Goal: Task Accomplishment & Management: Manage account settings

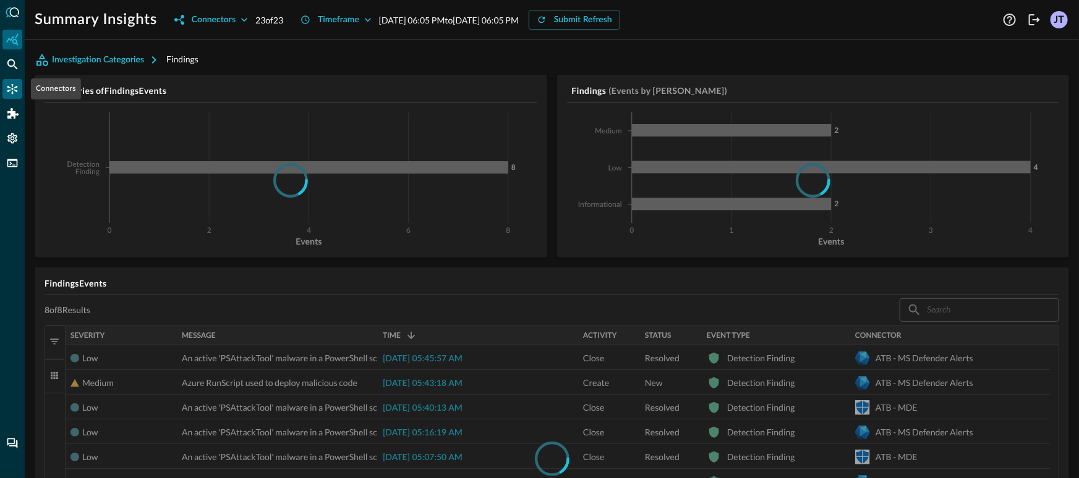
click at [12, 88] on icon "Connectors" at bounding box center [12, 89] width 11 height 11
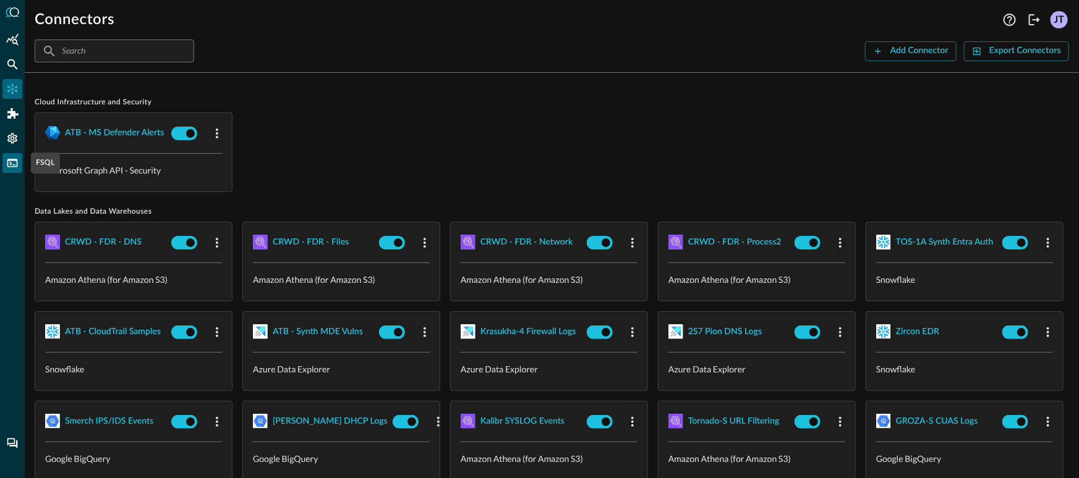
click at [11, 164] on icon "FSQL" at bounding box center [12, 163] width 11 height 8
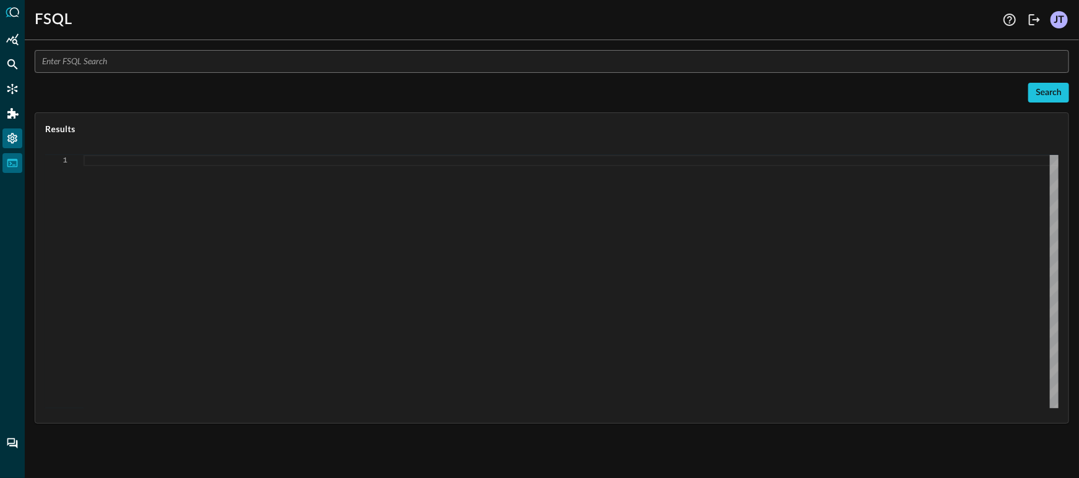
click at [14, 138] on icon "Settings" at bounding box center [12, 139] width 10 height 11
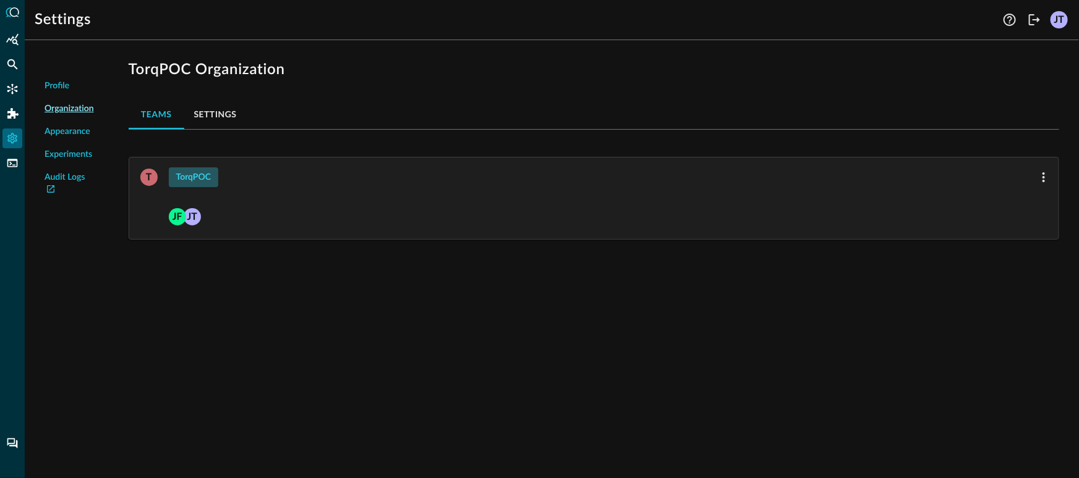
click at [189, 179] on div "TorqPOC" at bounding box center [193, 177] width 35 height 15
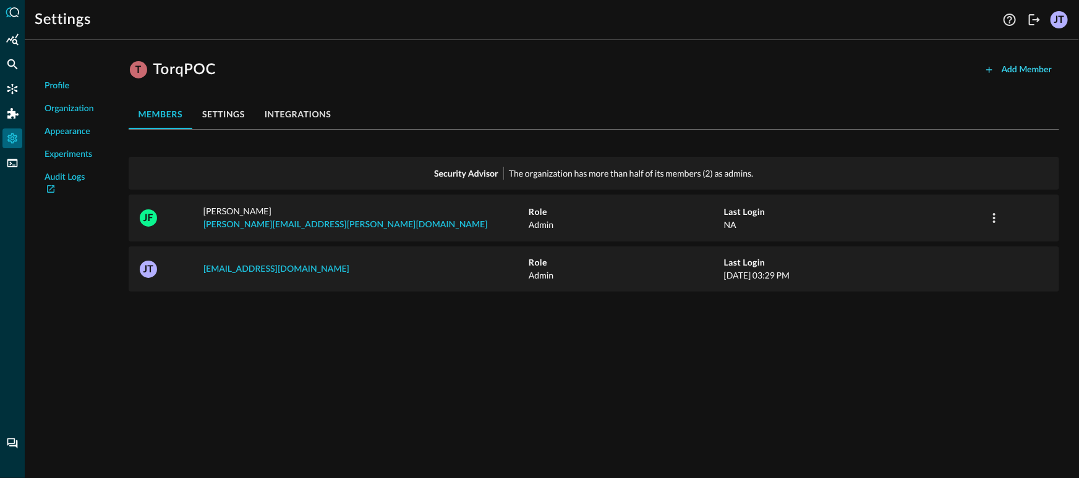
click at [1014, 72] on div "Add Member" at bounding box center [1027, 69] width 50 height 15
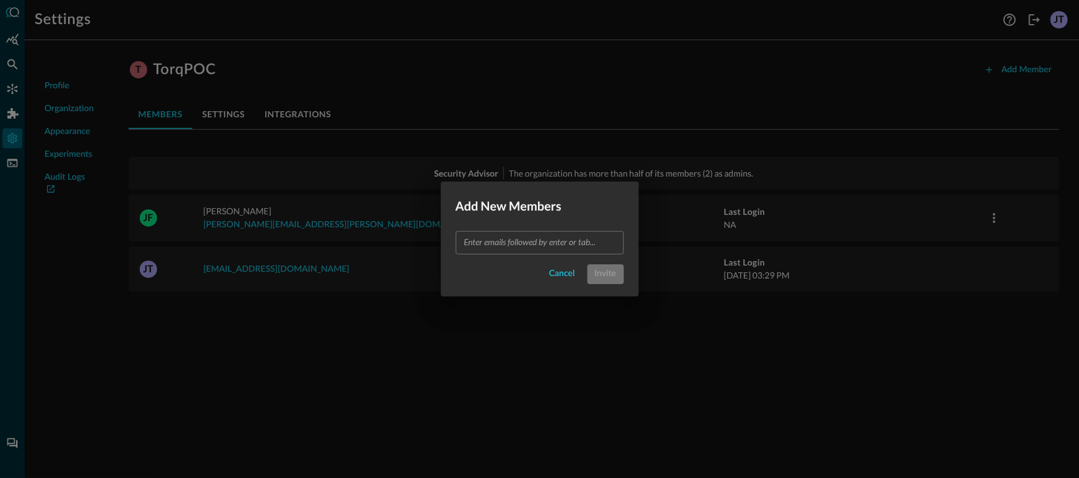
click at [501, 238] on input "text" at bounding box center [538, 242] width 159 height 15
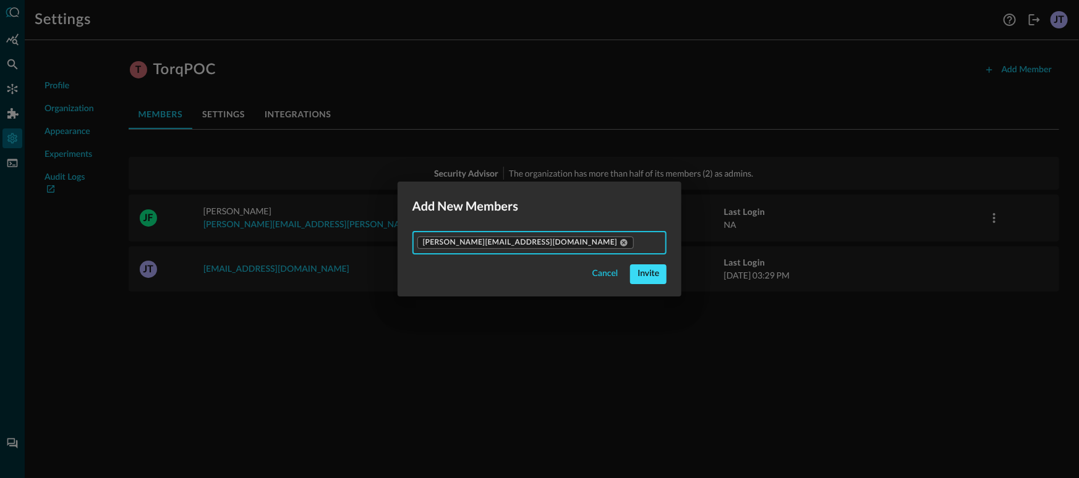
click at [637, 281] on div "Invite" at bounding box center [648, 273] width 22 height 15
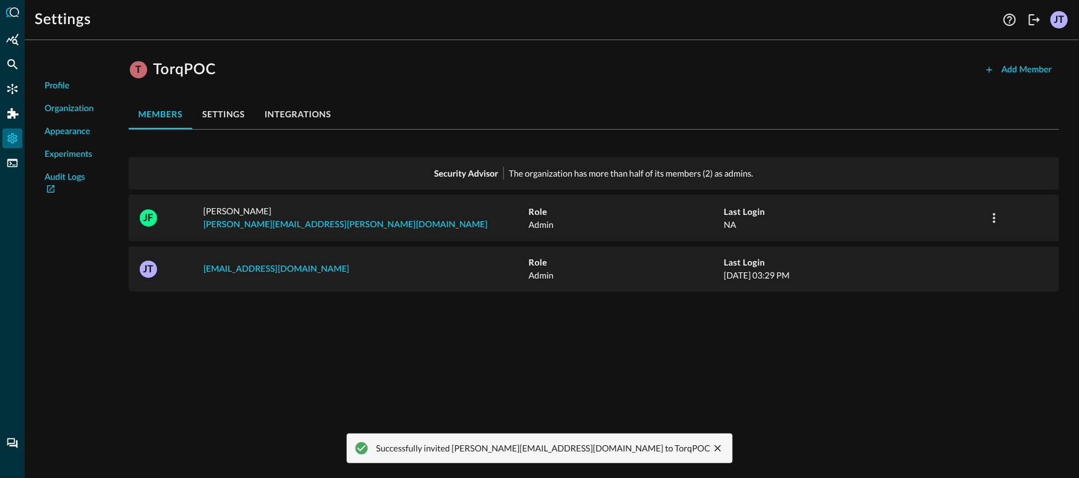
click at [608, 342] on div "Profile Organization Appearance Experiments Audit Logs T TorqPOC Add Member mem…" at bounding box center [552, 264] width 1054 height 428
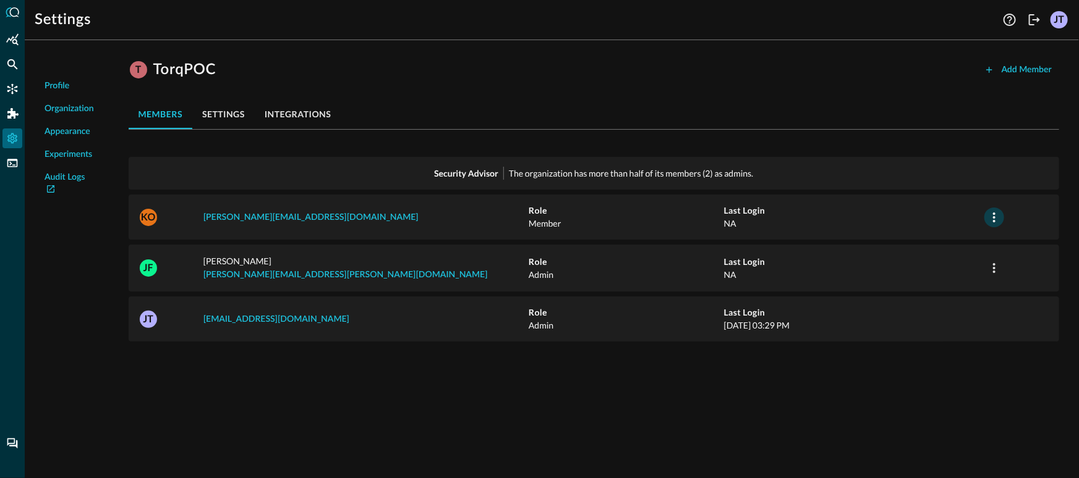
click at [989, 217] on icon "button" at bounding box center [994, 217] width 15 height 15
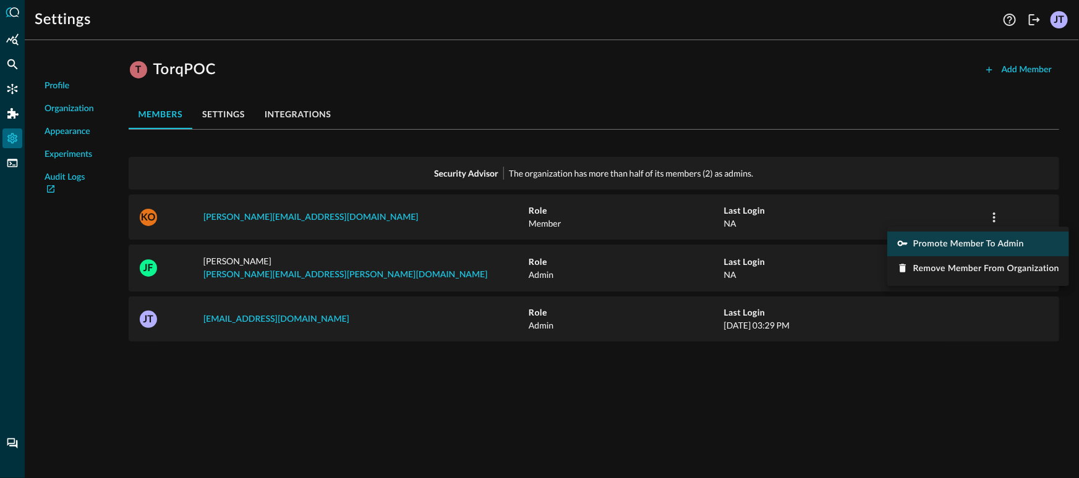
click at [961, 240] on span "Promote Member to Admin" at bounding box center [968, 244] width 111 height 9
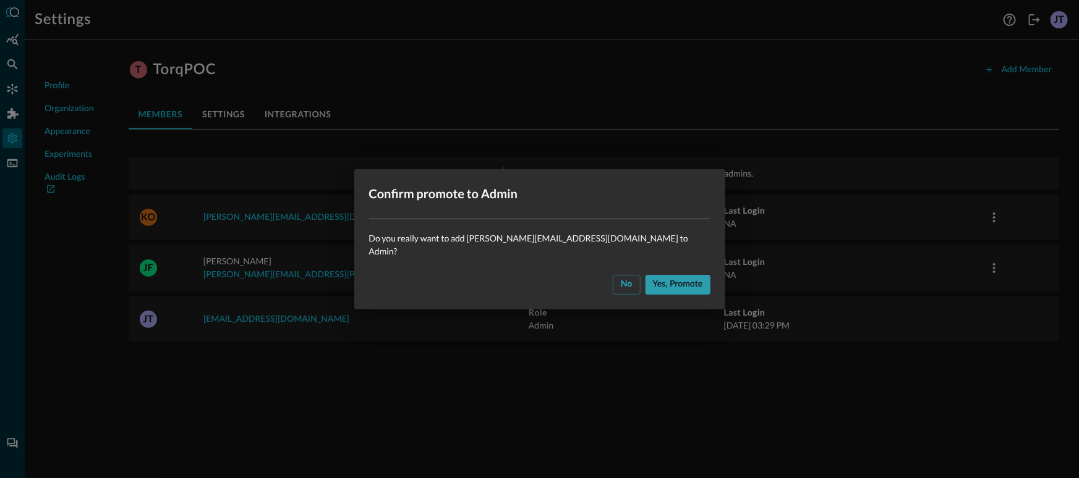
click at [653, 283] on div "Yes, promote" at bounding box center [678, 284] width 50 height 15
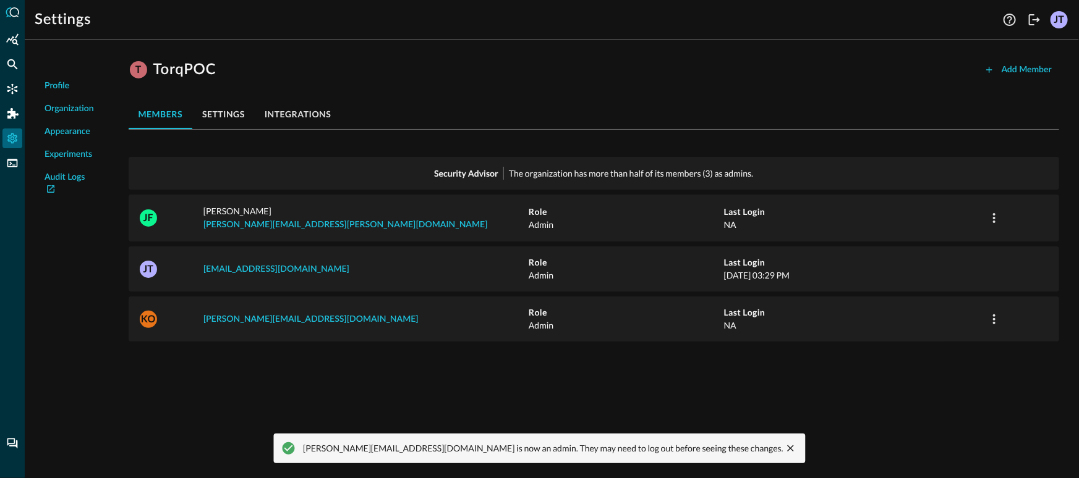
click at [473, 394] on div "Profile Organization Appearance Experiments Audit Logs T TorqPOC Add Member mem…" at bounding box center [552, 264] width 1054 height 428
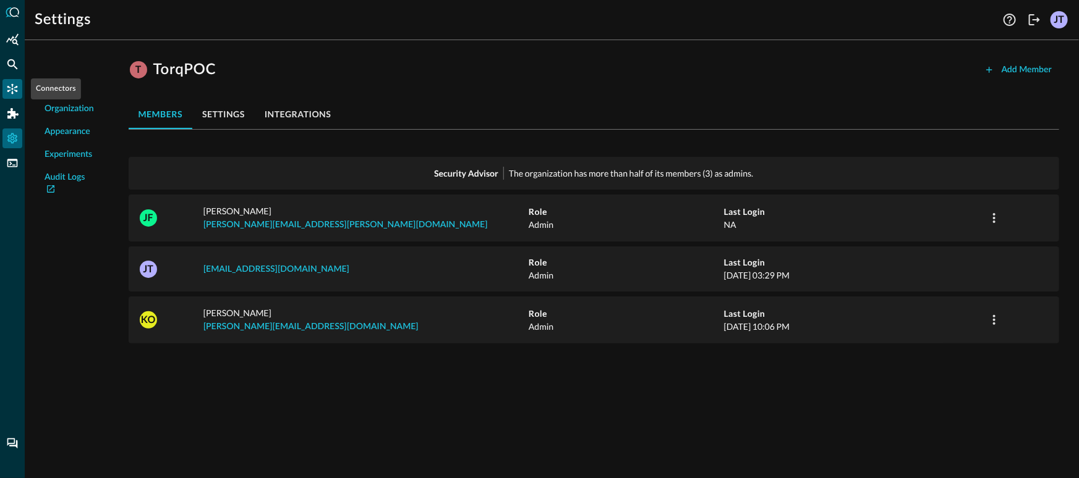
click at [15, 87] on icon "Connectors" at bounding box center [12, 89] width 12 height 12
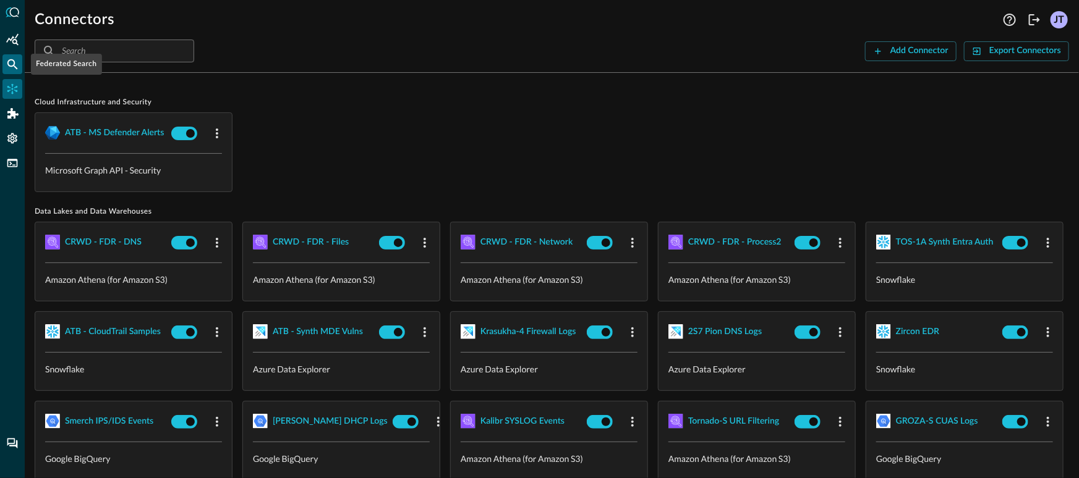
click at [12, 70] on icon "Federated Search" at bounding box center [12, 64] width 12 height 12
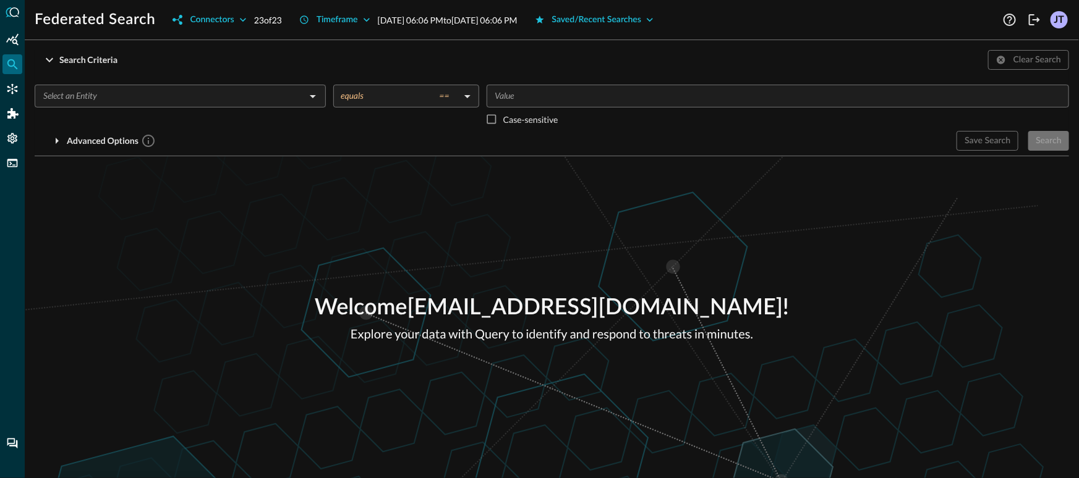
click at [341, 259] on div "Welcome jonrau1+torq@electriceye.cloud ! Explore your data with Query to identi…" at bounding box center [552, 317] width 1054 height 322
